Goal: Task Accomplishment & Management: Complete application form

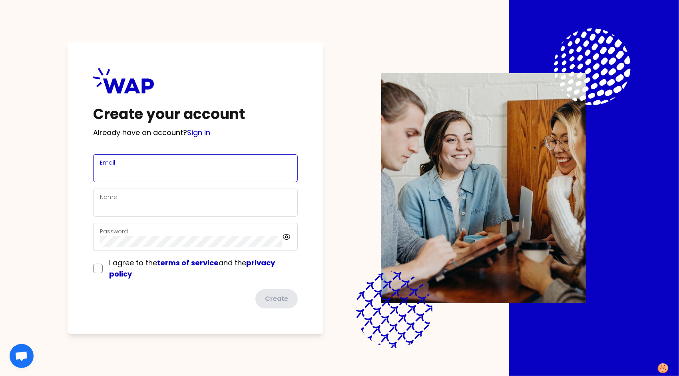
click at [133, 171] on input "Email" at bounding box center [195, 172] width 191 height 11
type input "[PERSON_NAME][EMAIL_ADDRESS][PERSON_NAME][DOMAIN_NAME]"
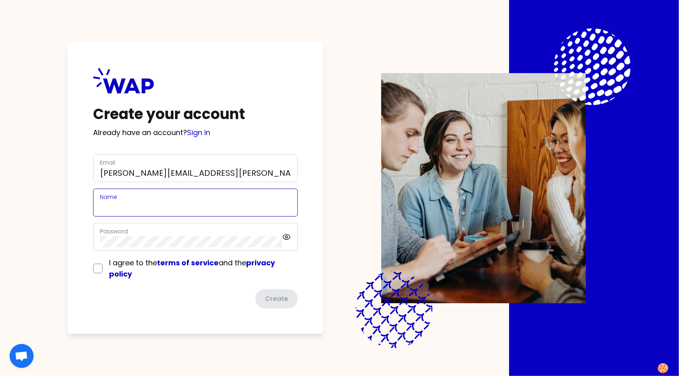
type input "[PERSON_NAME]"
click at [137, 233] on div "Password" at bounding box center [191, 236] width 182 height 21
click at [96, 270] on input "checkbox" at bounding box center [98, 269] width 10 height 10
checkbox input "true"
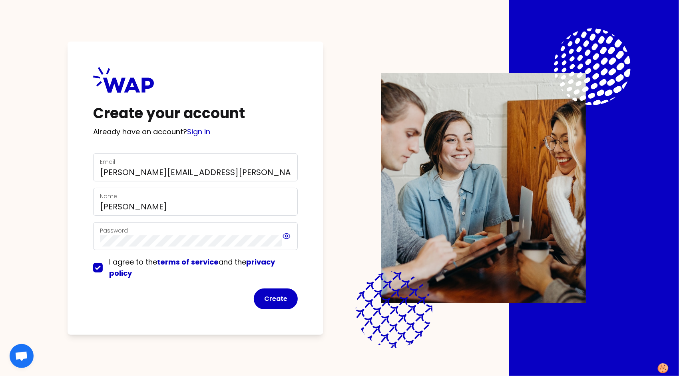
click at [285, 235] on icon at bounding box center [286, 236] width 2 height 2
click at [286, 234] on icon at bounding box center [286, 236] width 9 height 10
click at [278, 297] on button "Create" at bounding box center [276, 298] width 44 height 21
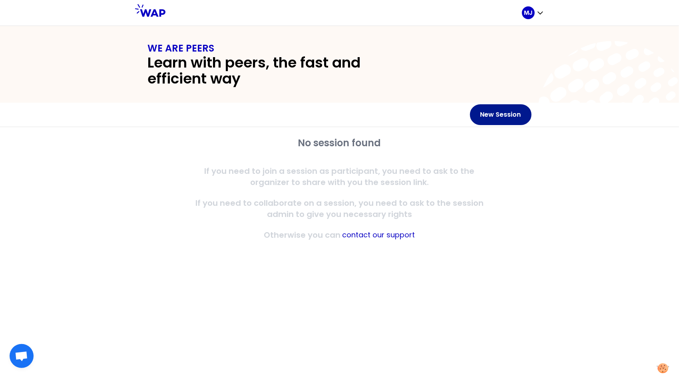
click at [495, 113] on button "New Session" at bounding box center [501, 114] width 62 height 21
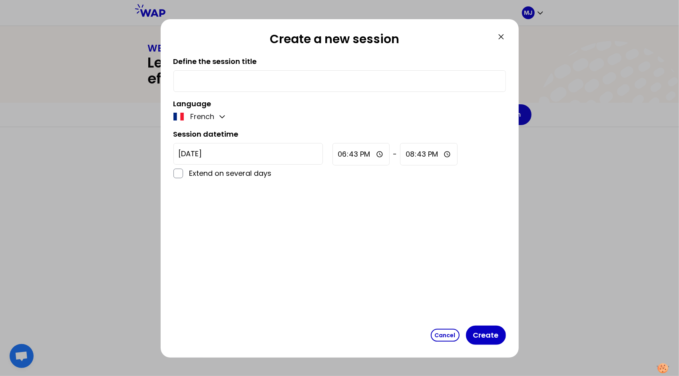
click at [502, 32] on icon at bounding box center [501, 37] width 10 height 10
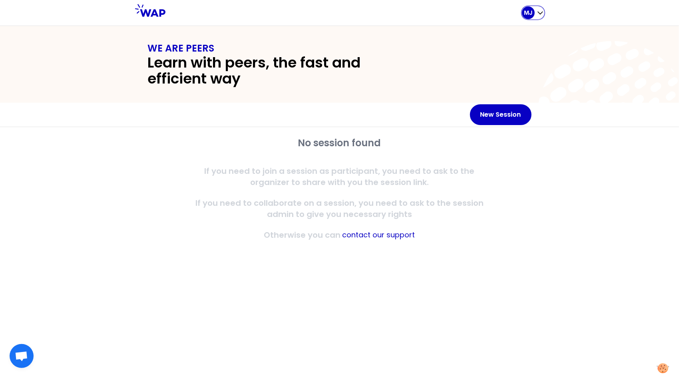
click at [540, 13] on icon "button" at bounding box center [540, 13] width 8 height 8
click at [419, 66] on div "WE ARE PEERS Learn with peers, the fast and efficient way" at bounding box center [339, 64] width 409 height 45
